Goal: Information Seeking & Learning: Compare options

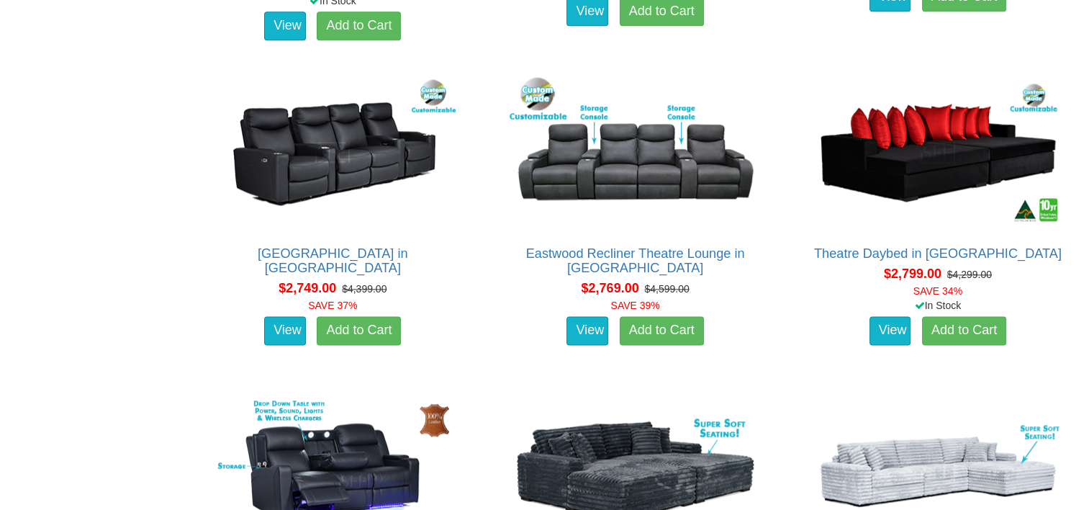
scroll to position [1799, 0]
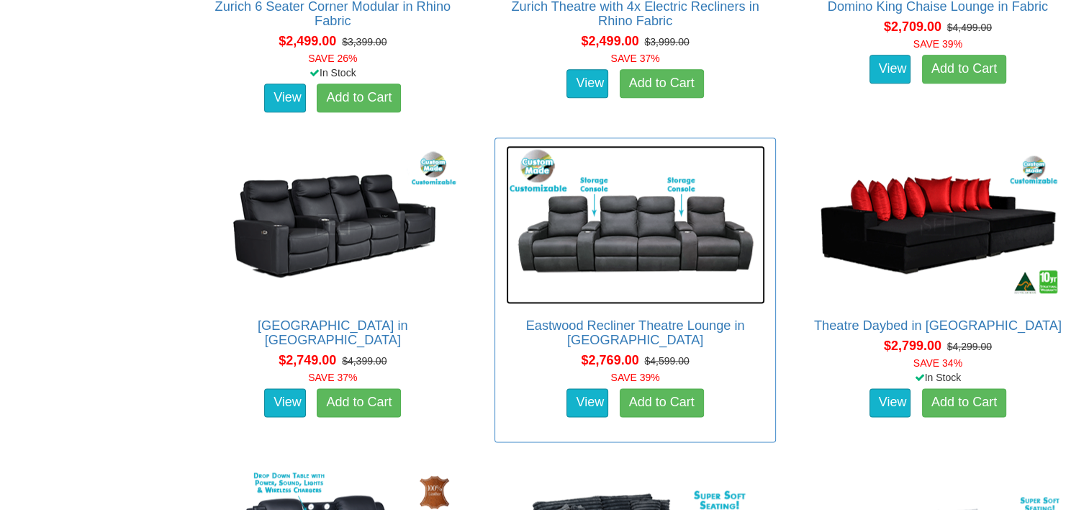
click at [692, 246] on img at bounding box center [635, 224] width 259 height 158
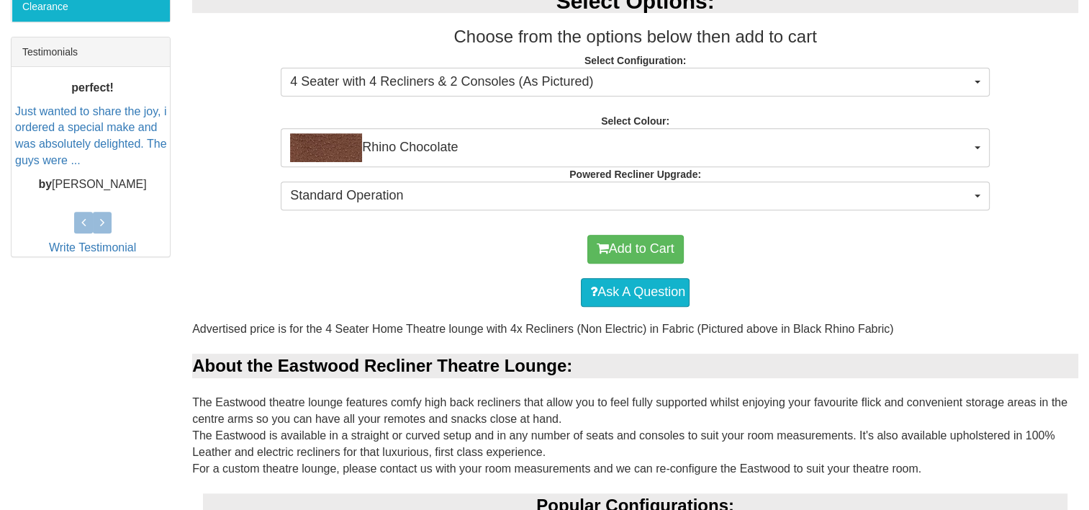
scroll to position [576, 0]
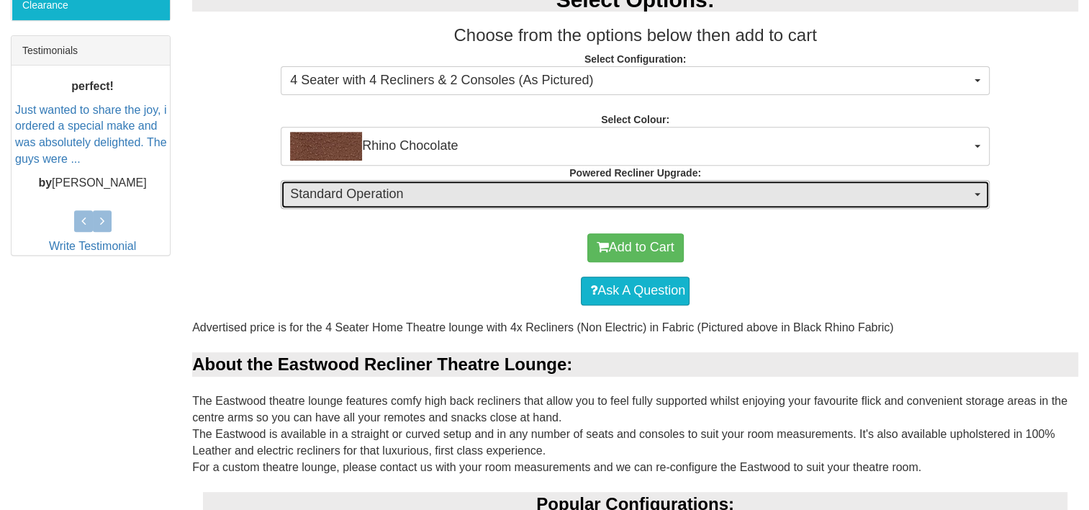
click at [689, 196] on span "Standard Operation" at bounding box center [630, 194] width 681 height 19
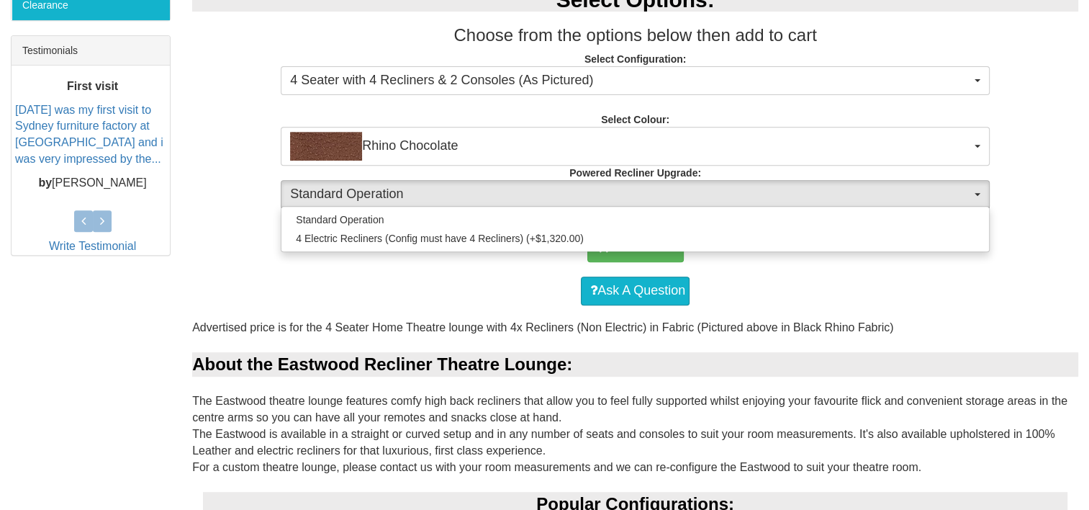
click at [831, 278] on div "Ask A Question" at bounding box center [635, 290] width 872 height 43
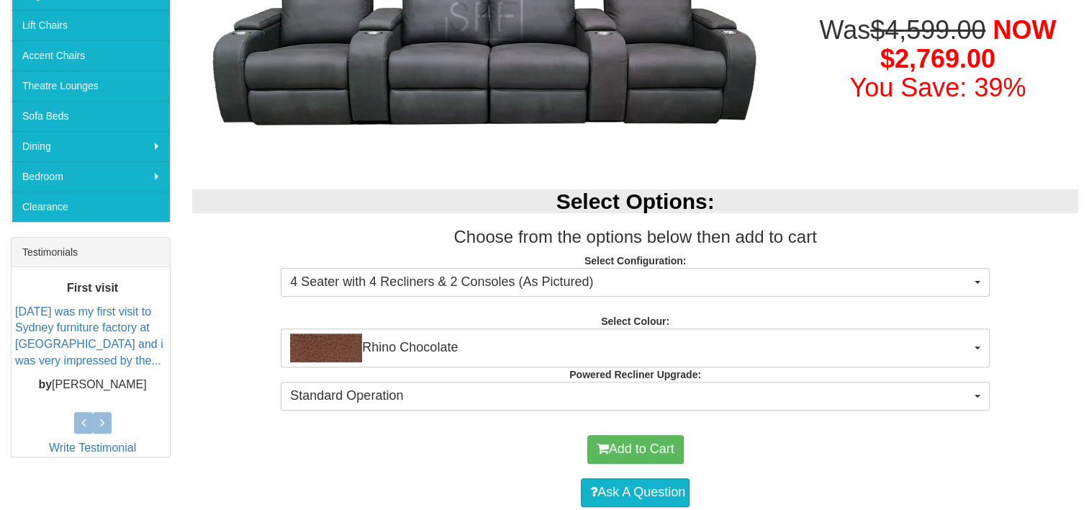
scroll to position [360, 0]
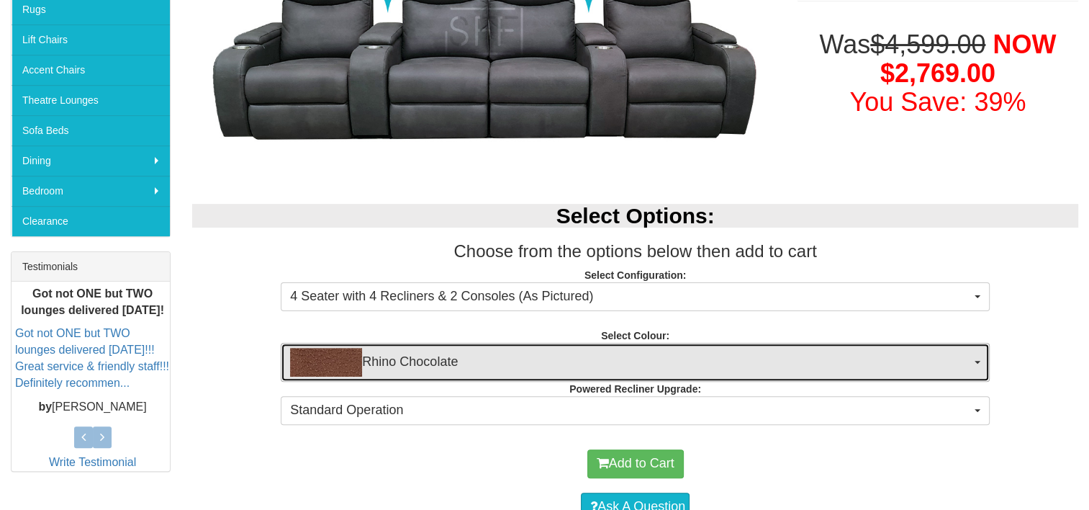
click at [852, 345] on button "Rhino Chocolate" at bounding box center [635, 362] width 709 height 39
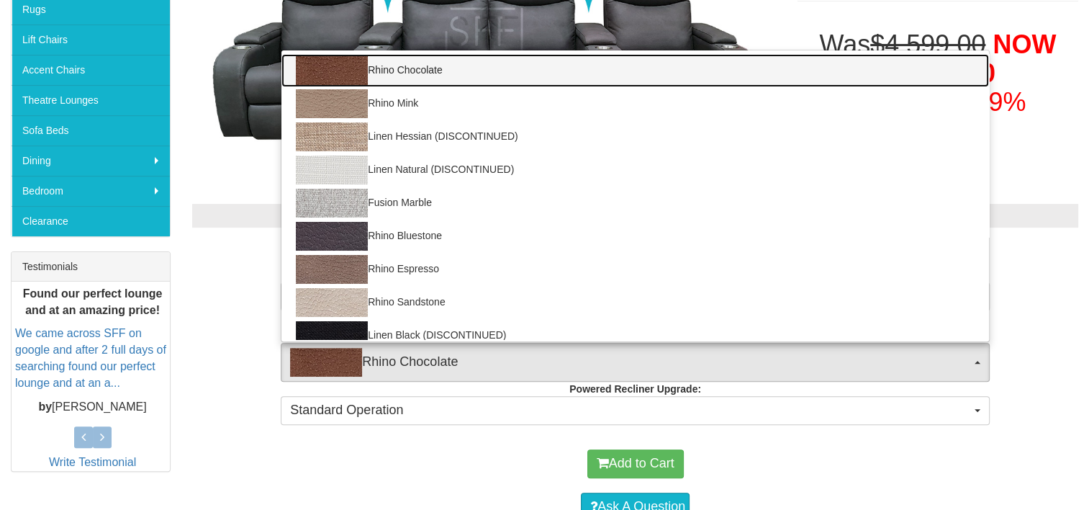
scroll to position [504, 0]
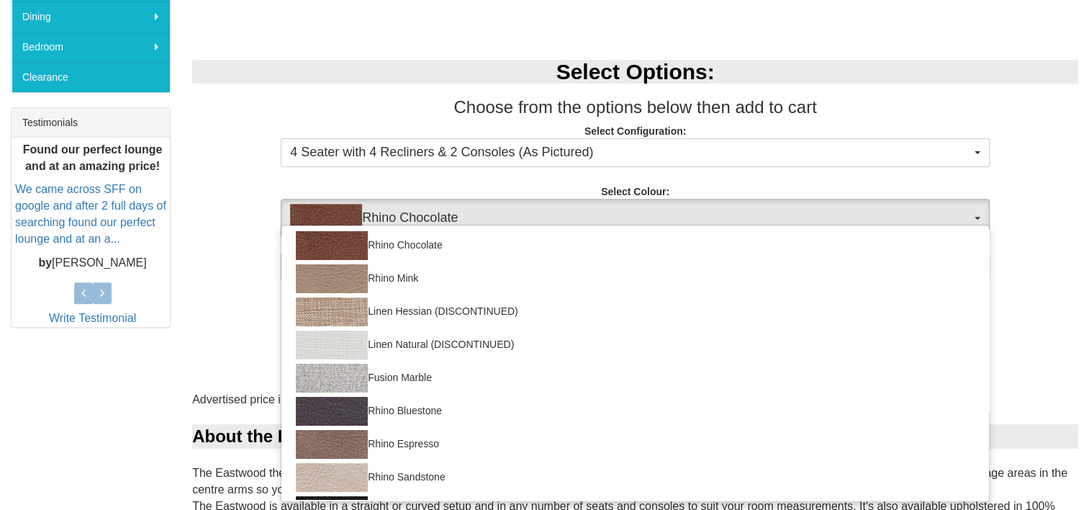
click at [1059, 195] on div "Select Options: Choose from the options below then add to cart Select Configura…" at bounding box center [635, 167] width 908 height 245
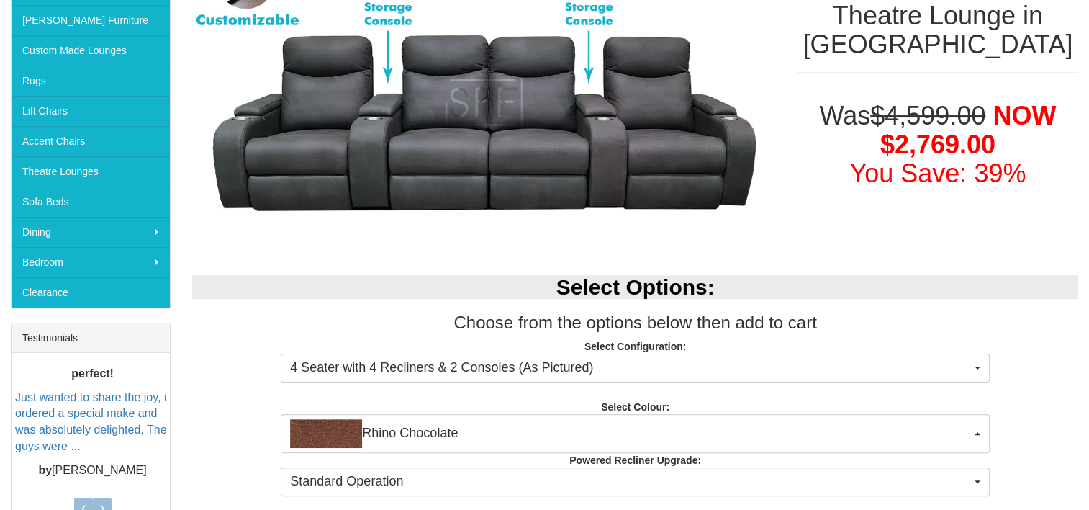
scroll to position [288, 0]
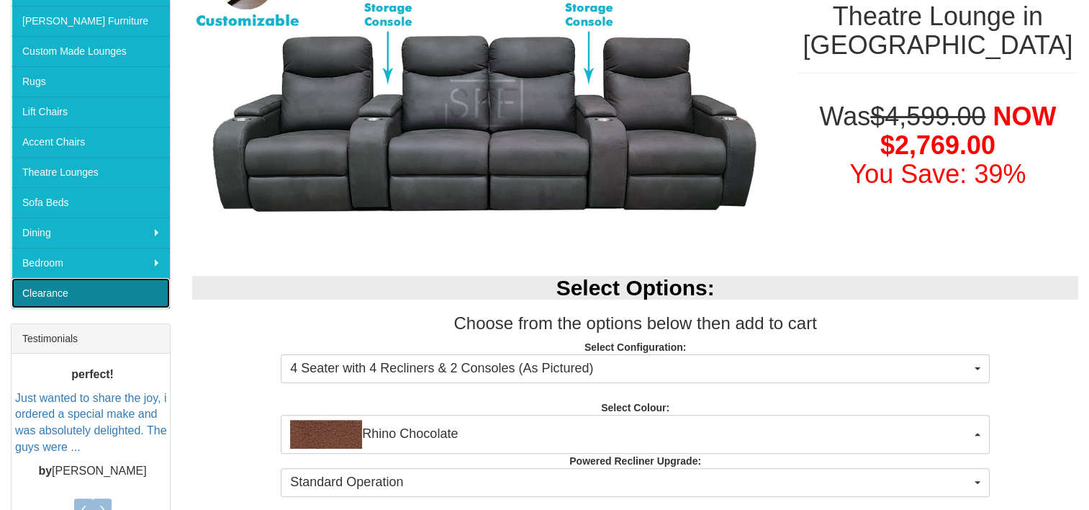
click at [55, 284] on link "Clearance" at bounding box center [91, 293] width 158 height 30
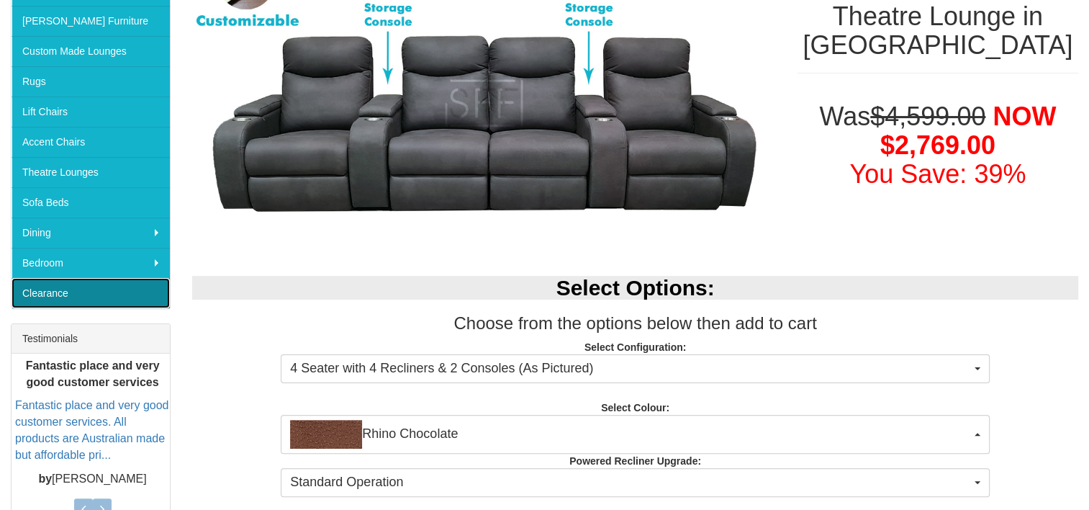
click at [55, 290] on link "Clearance" at bounding box center [91, 293] width 158 height 30
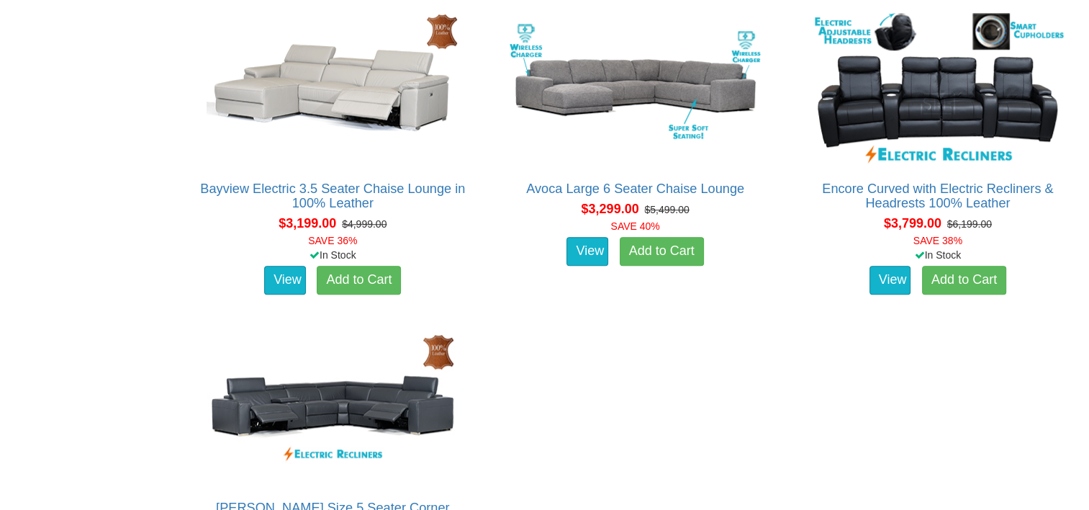
scroll to position [1008, 0]
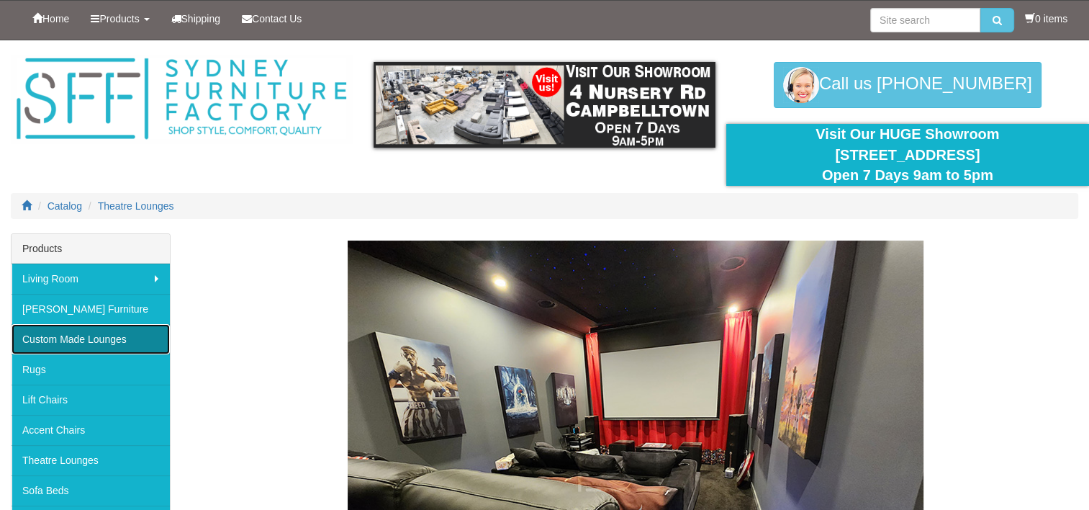
click at [125, 334] on link "Custom Made Lounges" at bounding box center [91, 339] width 158 height 30
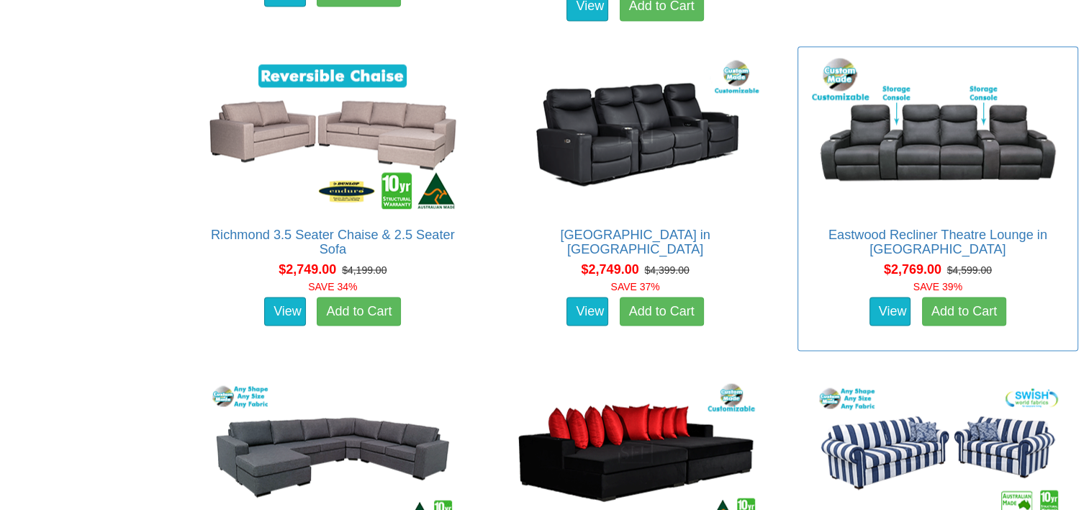
scroll to position [2519, 0]
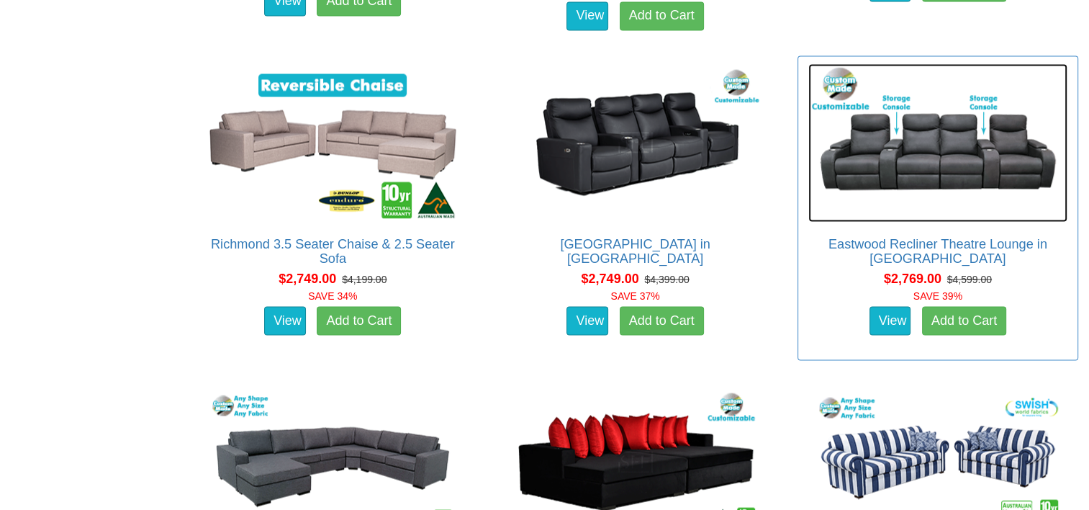
click at [874, 176] on img at bounding box center [937, 142] width 259 height 158
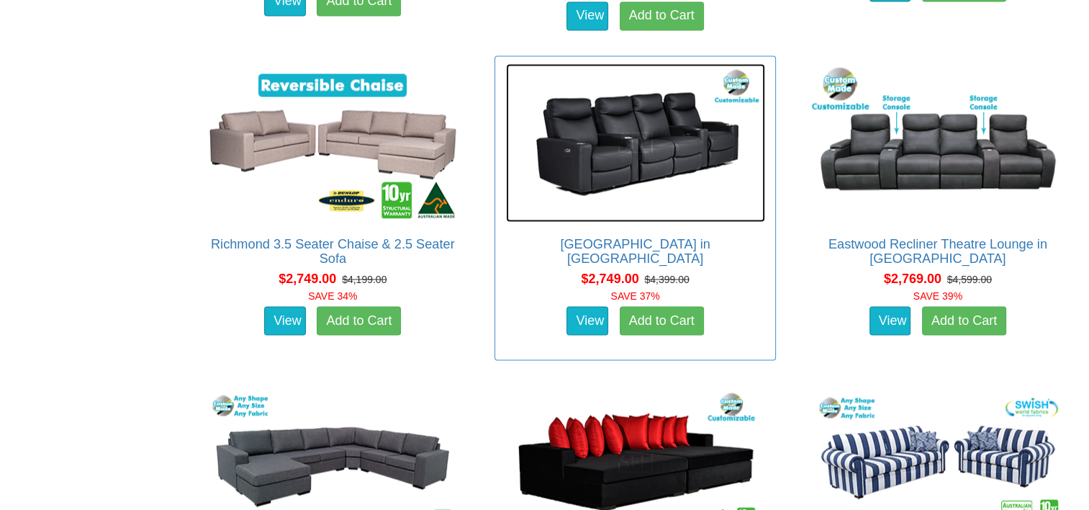
click at [686, 153] on img at bounding box center [635, 142] width 259 height 158
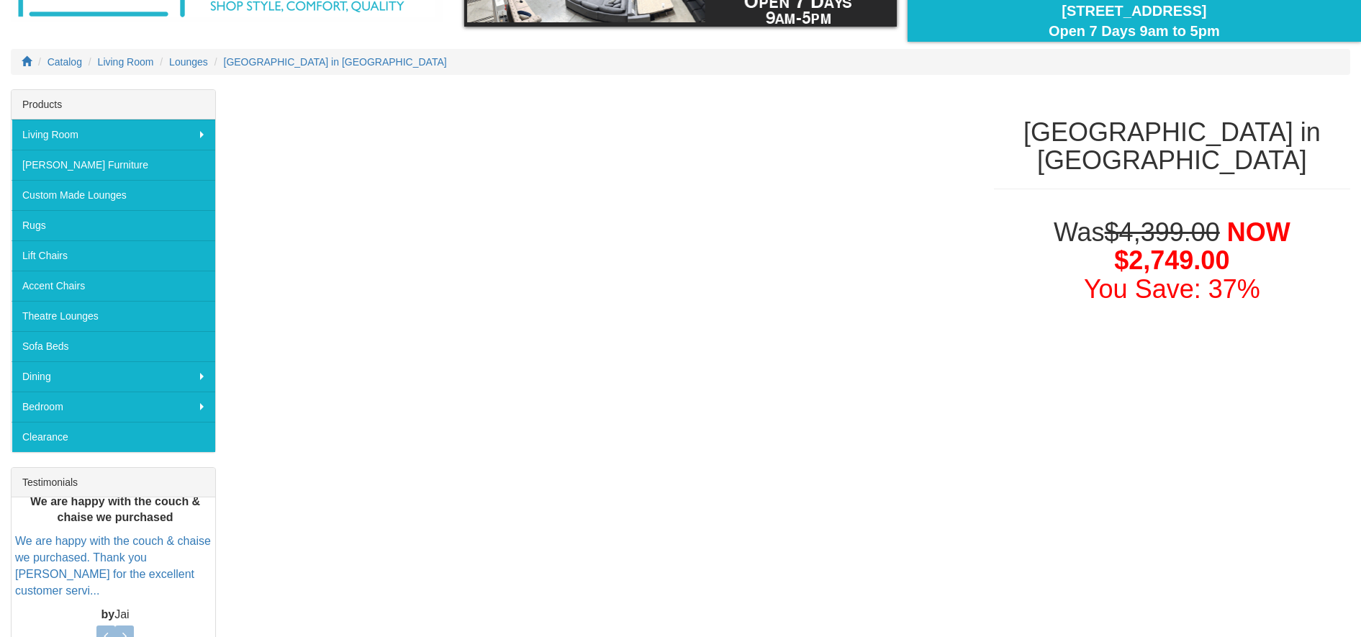
scroll to position [414, 0]
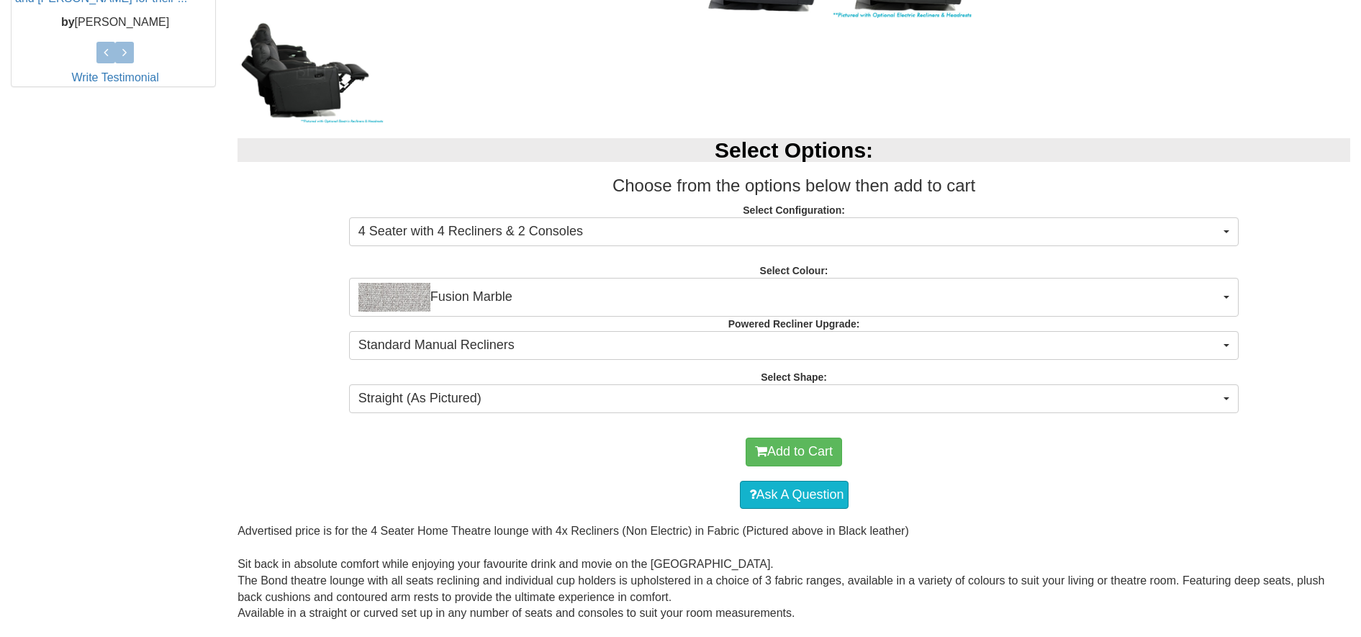
scroll to position [720, 0]
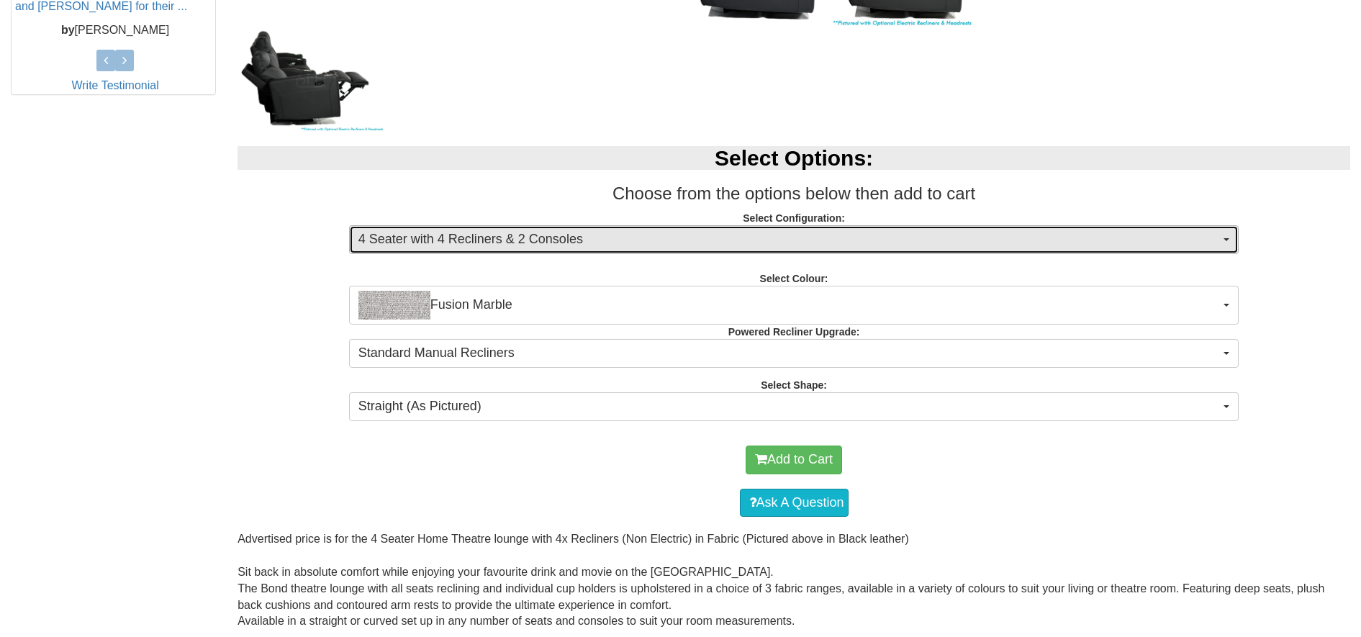
click at [995, 235] on span "4 Seater with 4 Recliners & 2 Consoles" at bounding box center [789, 239] width 862 height 19
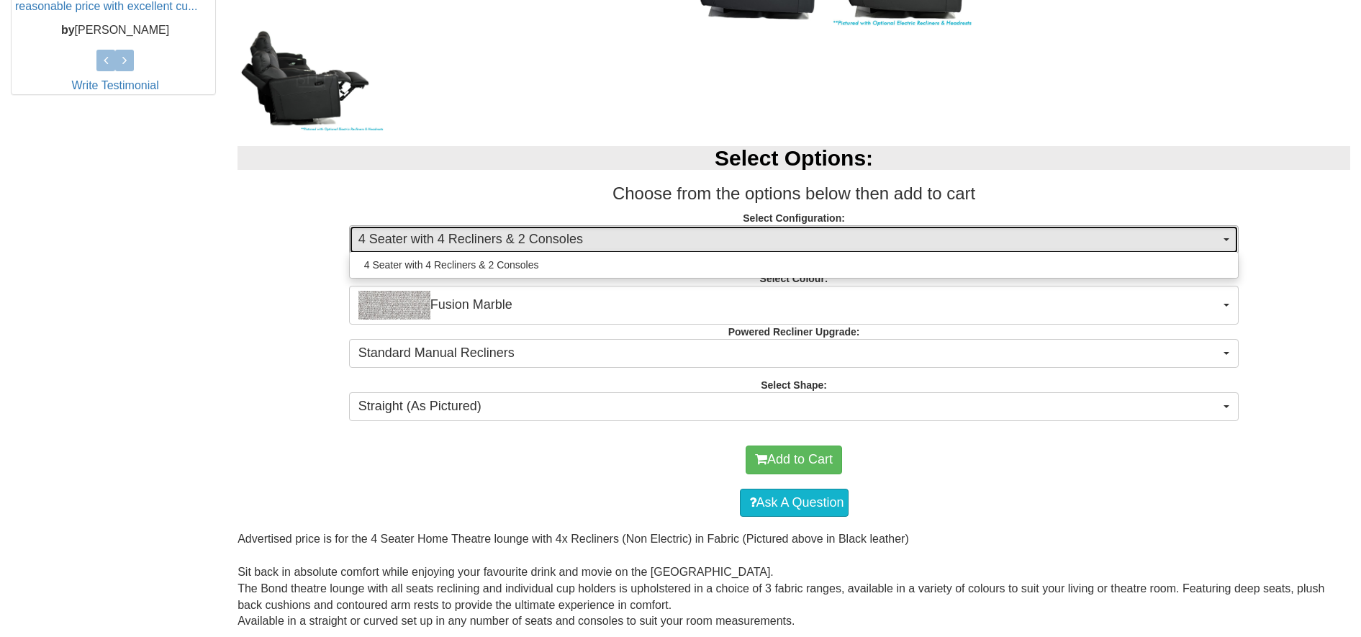
click at [995, 235] on span "4 Seater with 4 Recliners & 2 Consoles" at bounding box center [789, 239] width 862 height 19
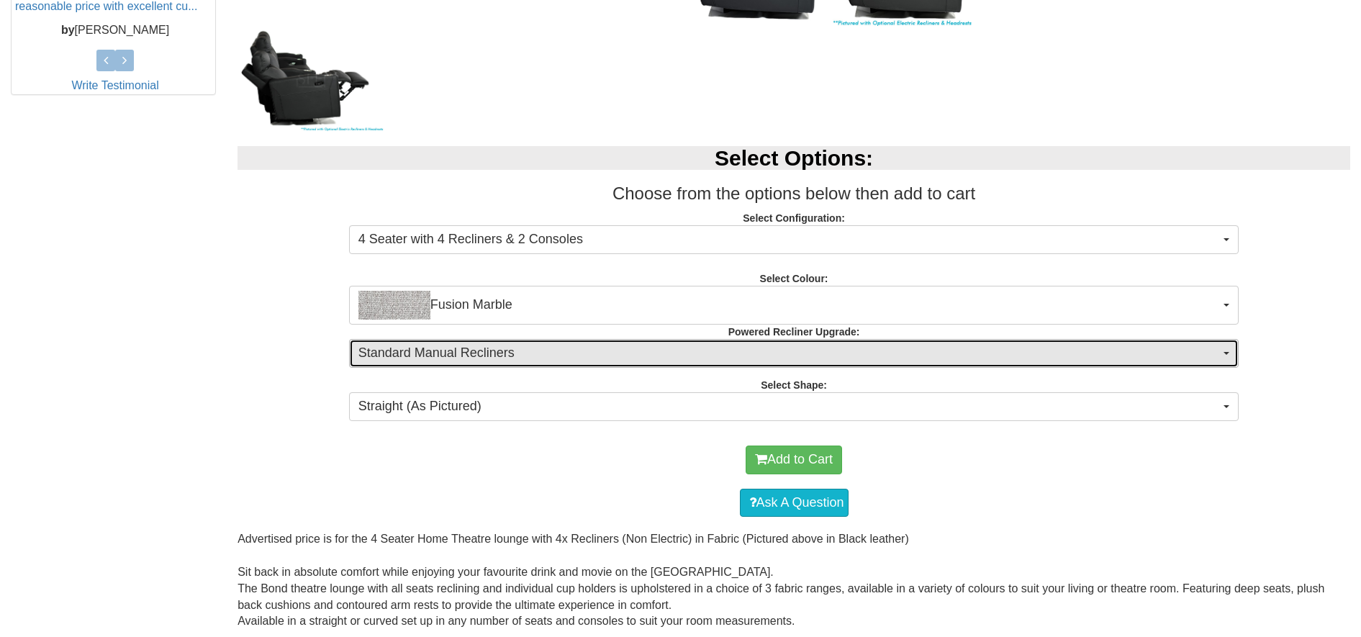
click at [561, 351] on span "Standard Manual Recliners" at bounding box center [789, 353] width 862 height 19
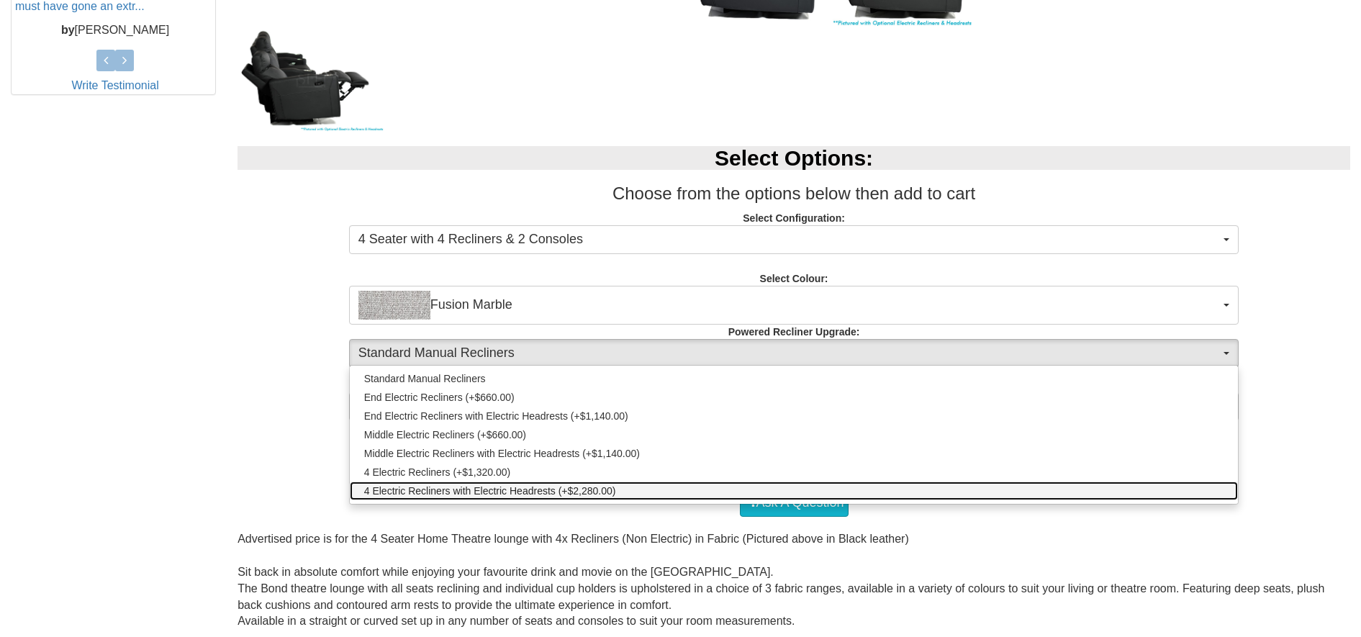
click at [589, 489] on span "4 Electric Recliners with Electric Headrests (+$2,280.00)" at bounding box center [490, 491] width 252 height 14
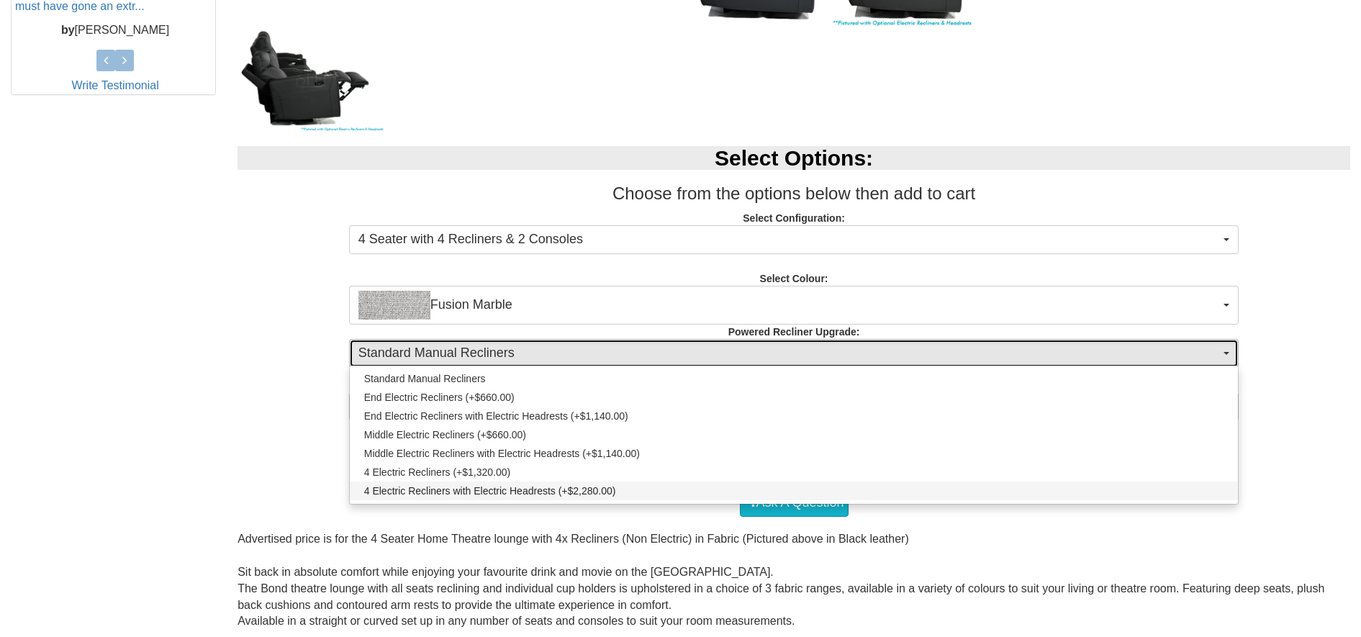
select select "1995"
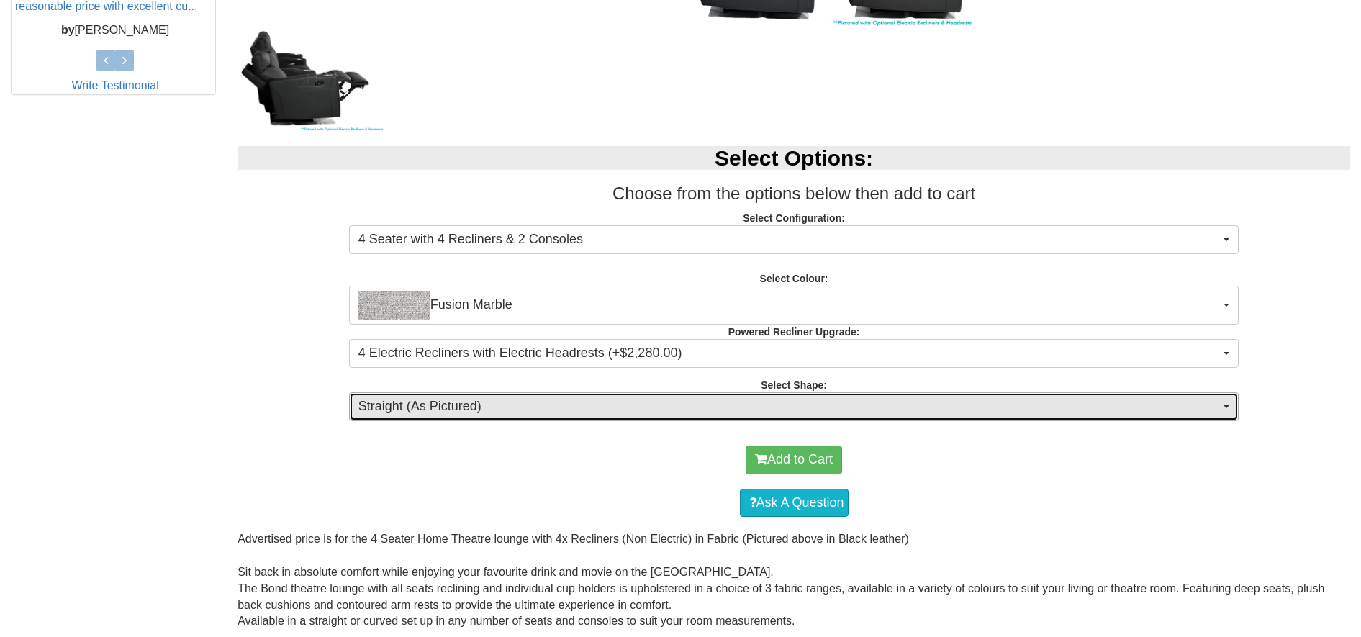
click at [984, 397] on span "Straight (As Pictured)" at bounding box center [789, 406] width 862 height 19
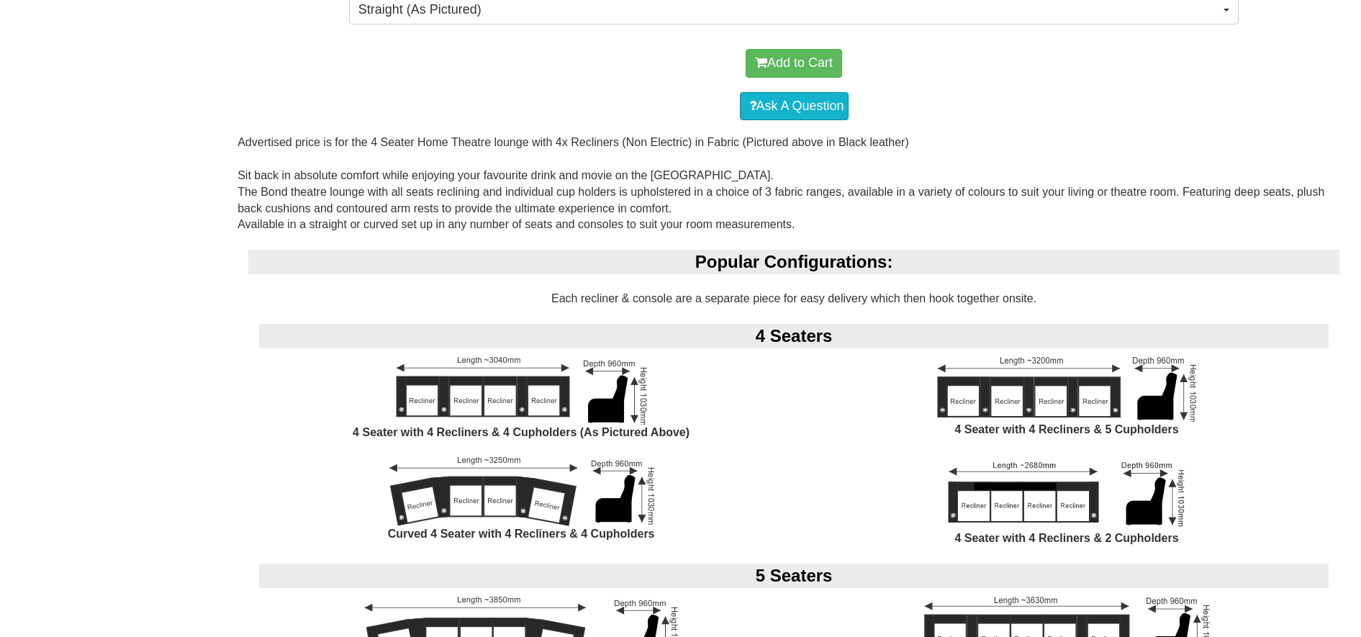
scroll to position [990, 0]
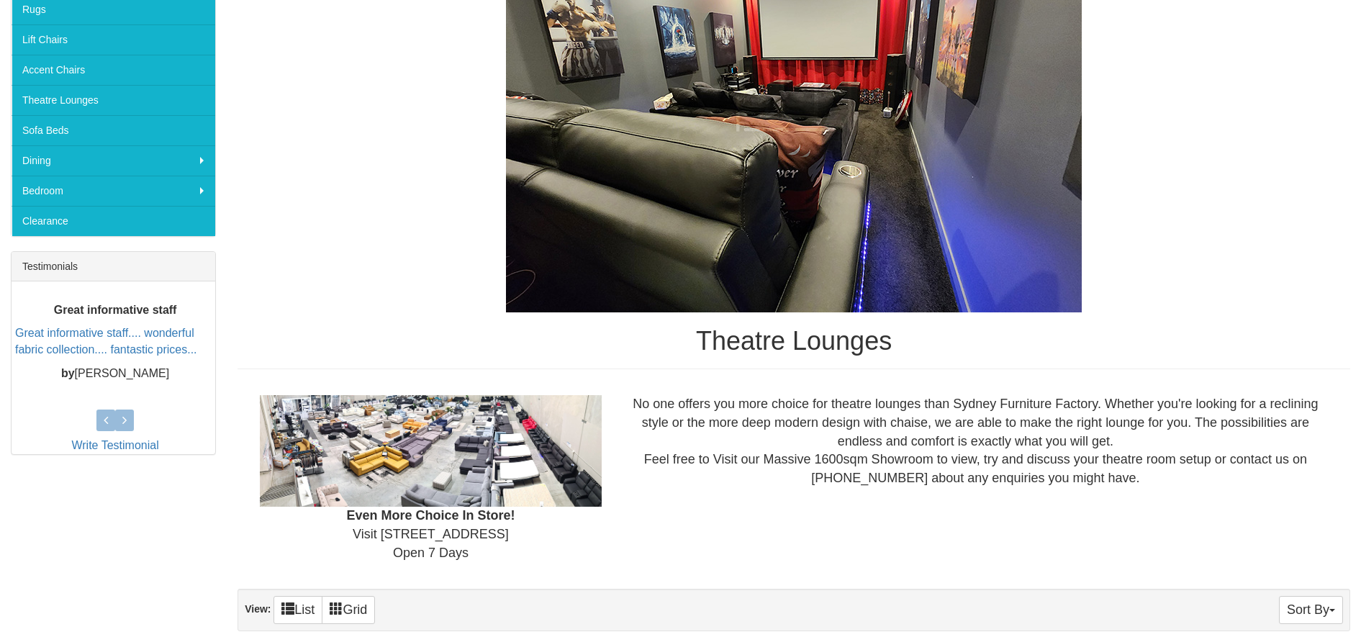
scroll to position [180, 0]
